Goal: Navigation & Orientation: Find specific page/section

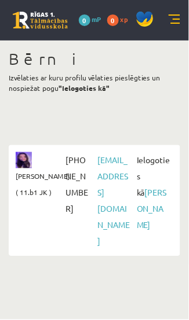
click at [172, 31] on div "0 Dāvanas 0 mP 0 xp" at bounding box center [94, 20] width 189 height 40
click at [178, 15] on link at bounding box center [174, 20] width 12 height 12
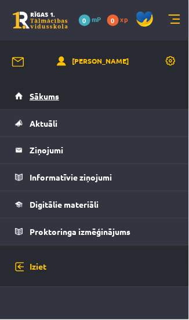
click at [94, 98] on link "Sākums" at bounding box center [94, 96] width 159 height 27
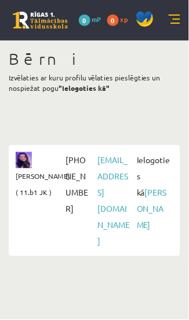
click at [60, 161] on div "[PERSON_NAME] ( 11.b1 JK )" at bounding box center [39, 176] width 47 height 49
click at [34, 160] on div "[PERSON_NAME] ( 11.b1 JK )" at bounding box center [39, 176] width 47 height 49
click at [178, 21] on link at bounding box center [174, 20] width 12 height 12
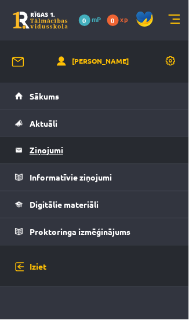
click at [115, 152] on legend "Ziņojumi 0" at bounding box center [102, 150] width 145 height 27
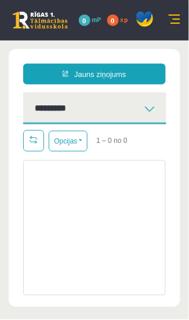
scroll to position [3, 0]
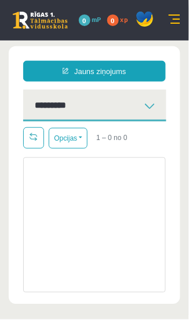
click at [178, 24] on link at bounding box center [174, 20] width 12 height 12
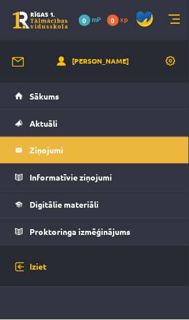
scroll to position [0, 0]
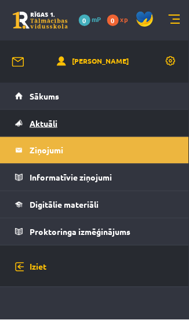
click at [130, 128] on link "Aktuāli" at bounding box center [94, 123] width 159 height 27
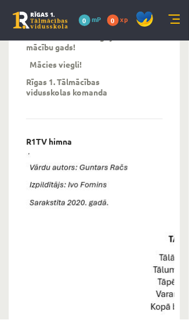
scroll to position [514, 0]
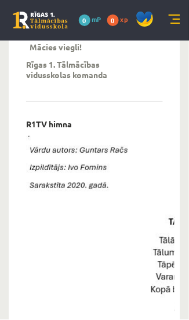
click at [178, 19] on link at bounding box center [174, 20] width 12 height 12
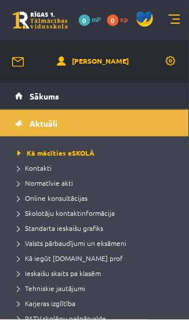
click at [171, 25] on link at bounding box center [174, 20] width 12 height 12
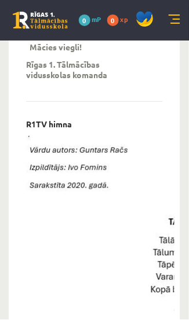
click at [175, 24] on link at bounding box center [174, 20] width 12 height 12
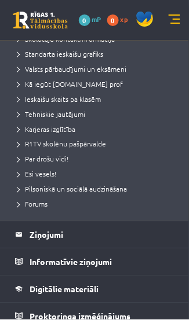
scroll to position [176, 0]
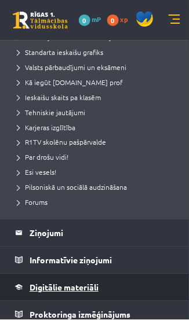
click at [100, 288] on link "Digitālie materiāli" at bounding box center [94, 287] width 159 height 27
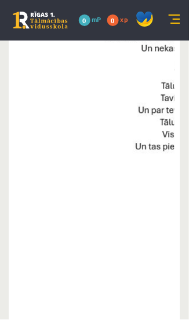
scroll to position [976, 0]
